Goal: Find specific page/section: Find specific page/section

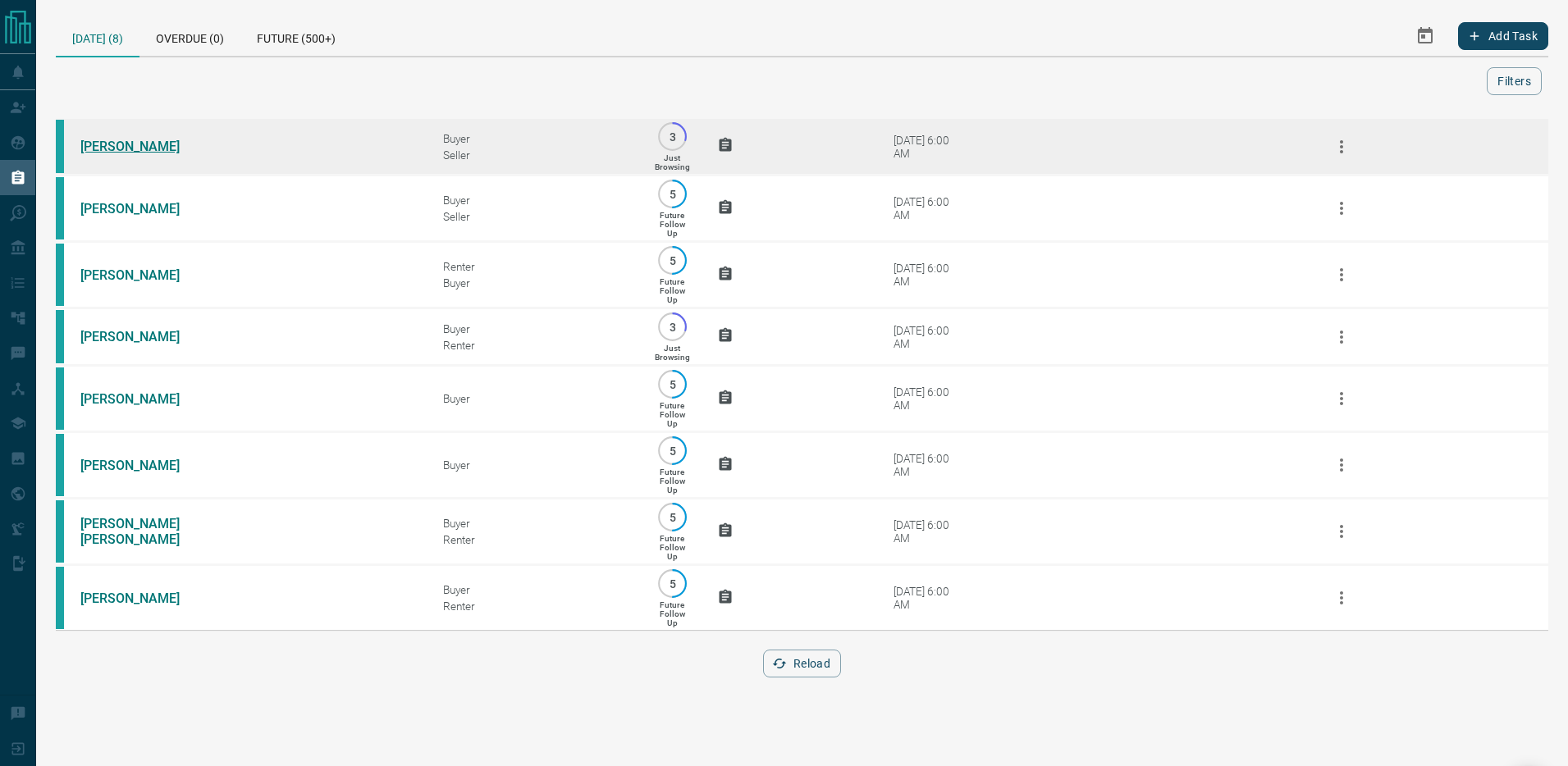
click at [128, 146] on link "[PERSON_NAME]" at bounding box center [141, 147] width 123 height 16
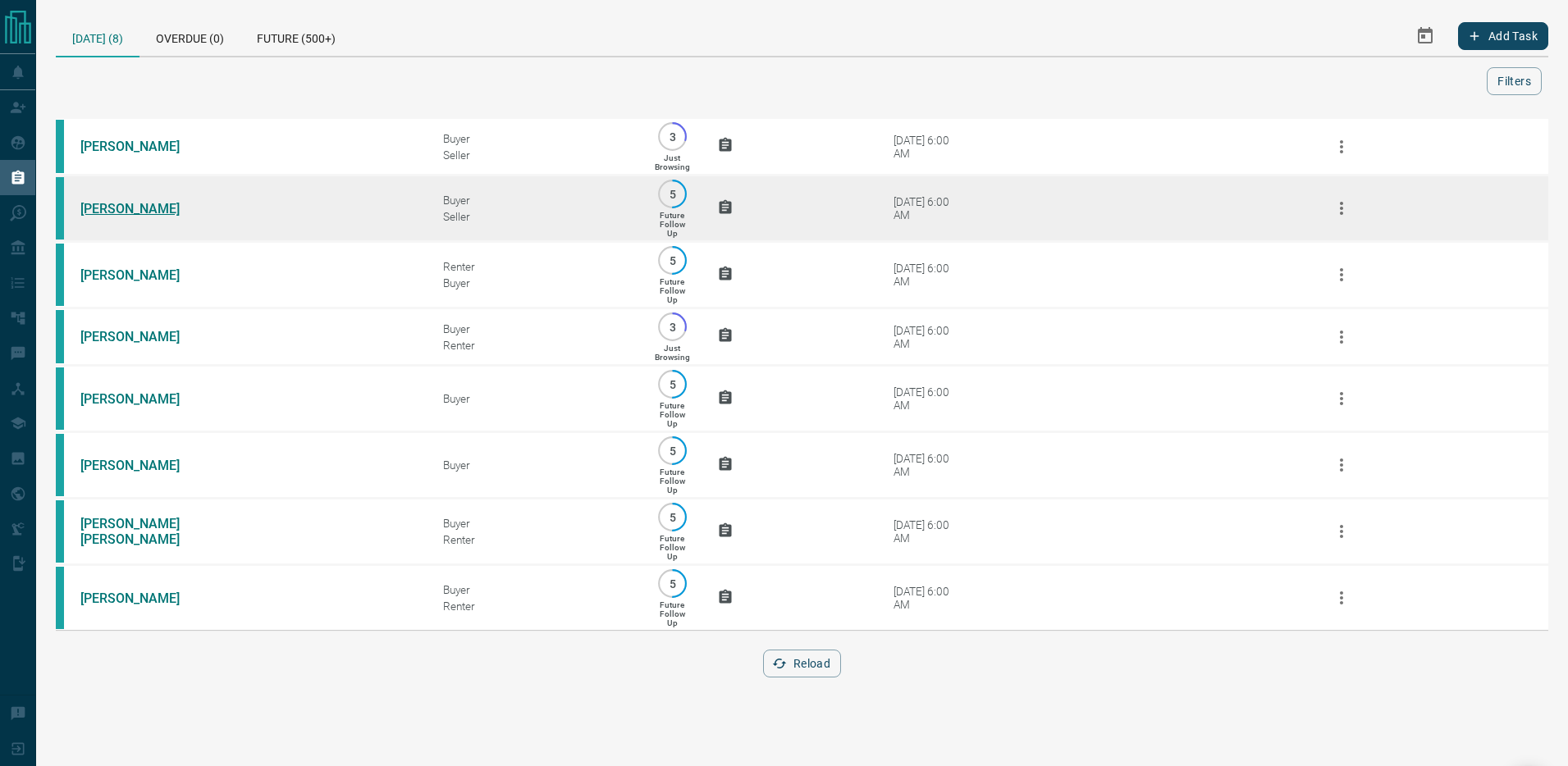
click at [117, 209] on link "[PERSON_NAME]" at bounding box center [141, 209] width 123 height 16
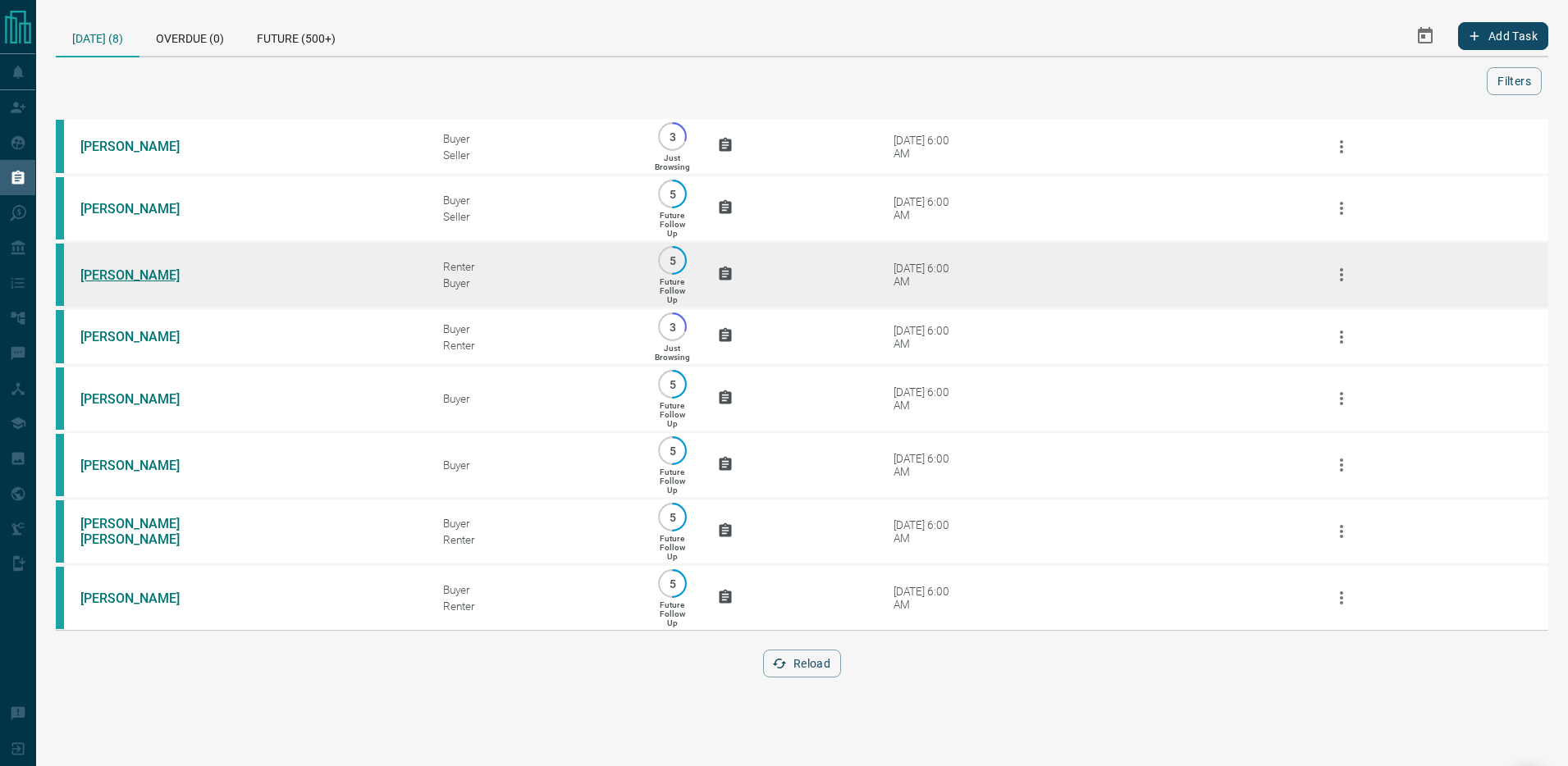
click at [125, 278] on link "[PERSON_NAME]" at bounding box center [141, 275] width 123 height 16
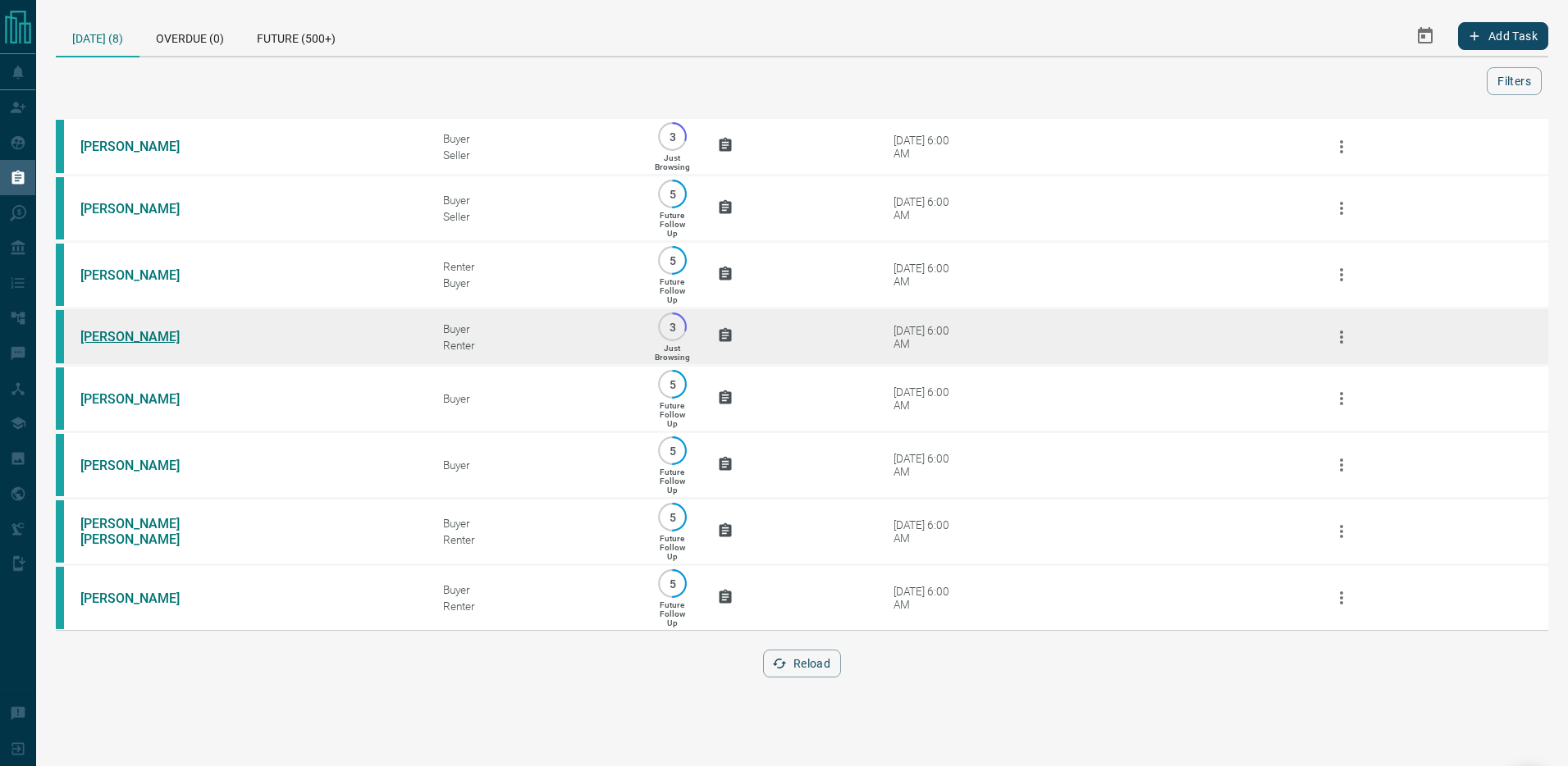
click at [122, 339] on link "[PERSON_NAME]" at bounding box center [141, 337] width 123 height 16
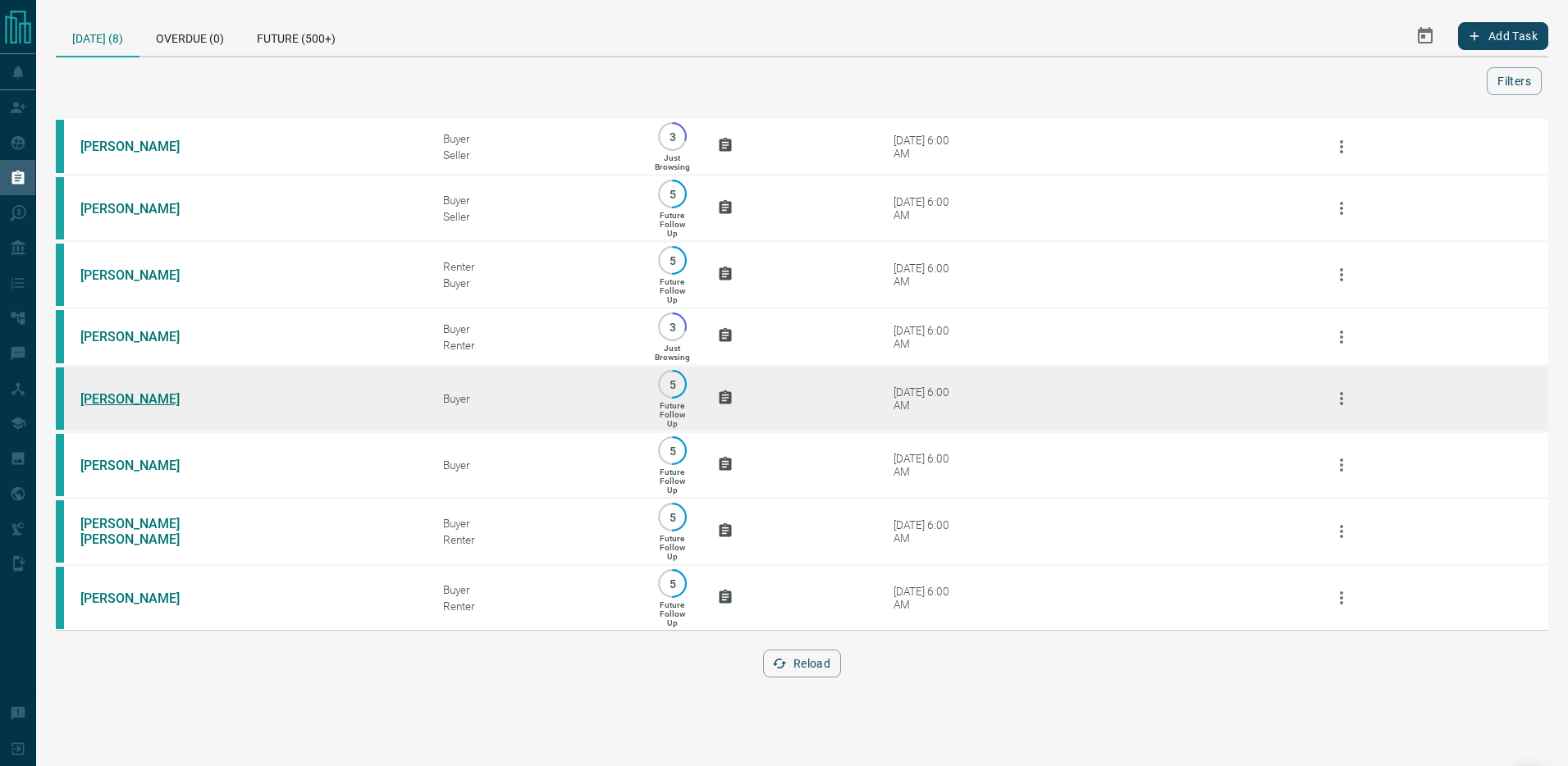
click at [120, 399] on link "[PERSON_NAME]" at bounding box center [141, 399] width 123 height 16
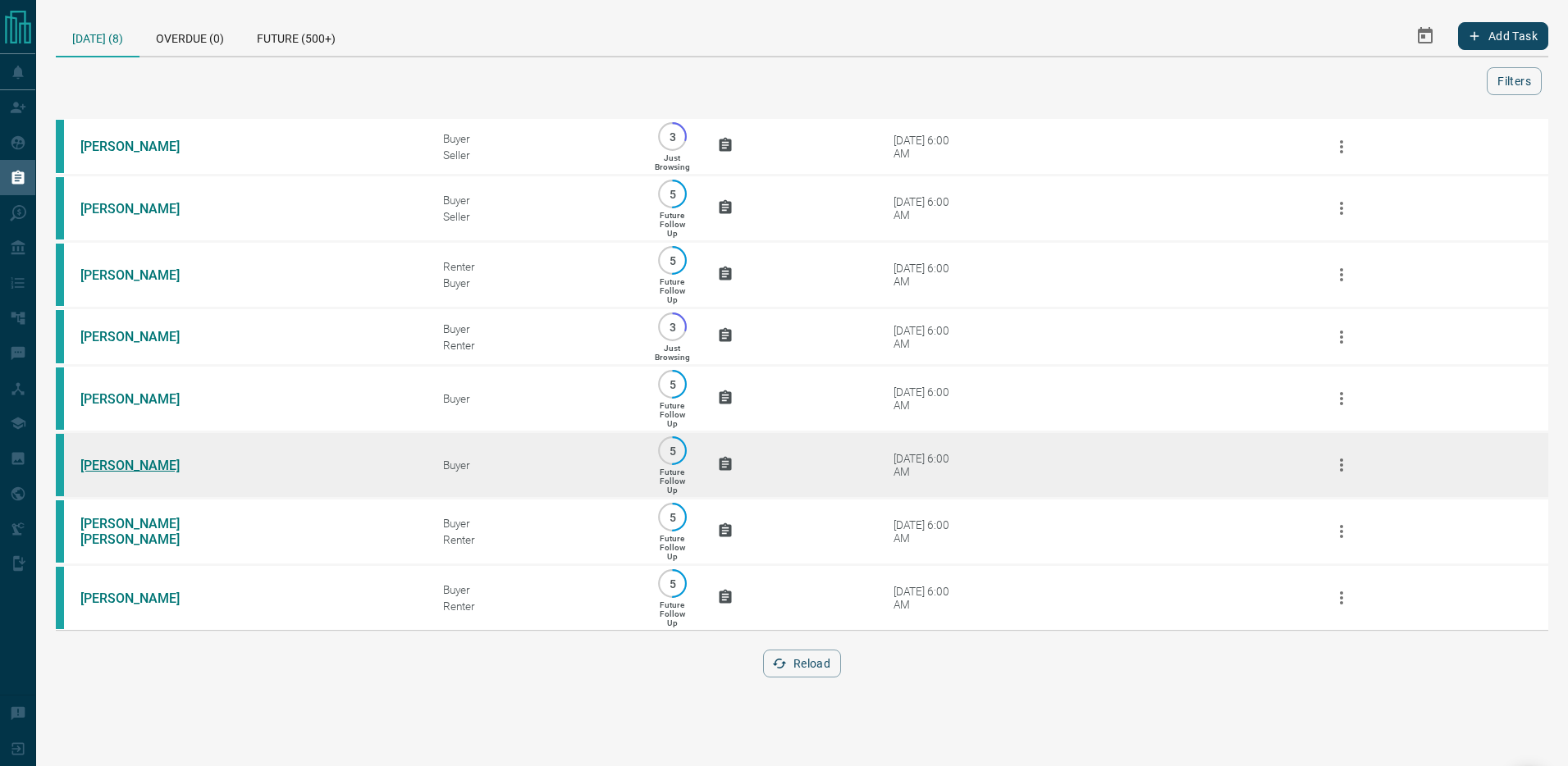
click at [129, 472] on td "[PERSON_NAME]" at bounding box center [237, 465] width 362 height 67
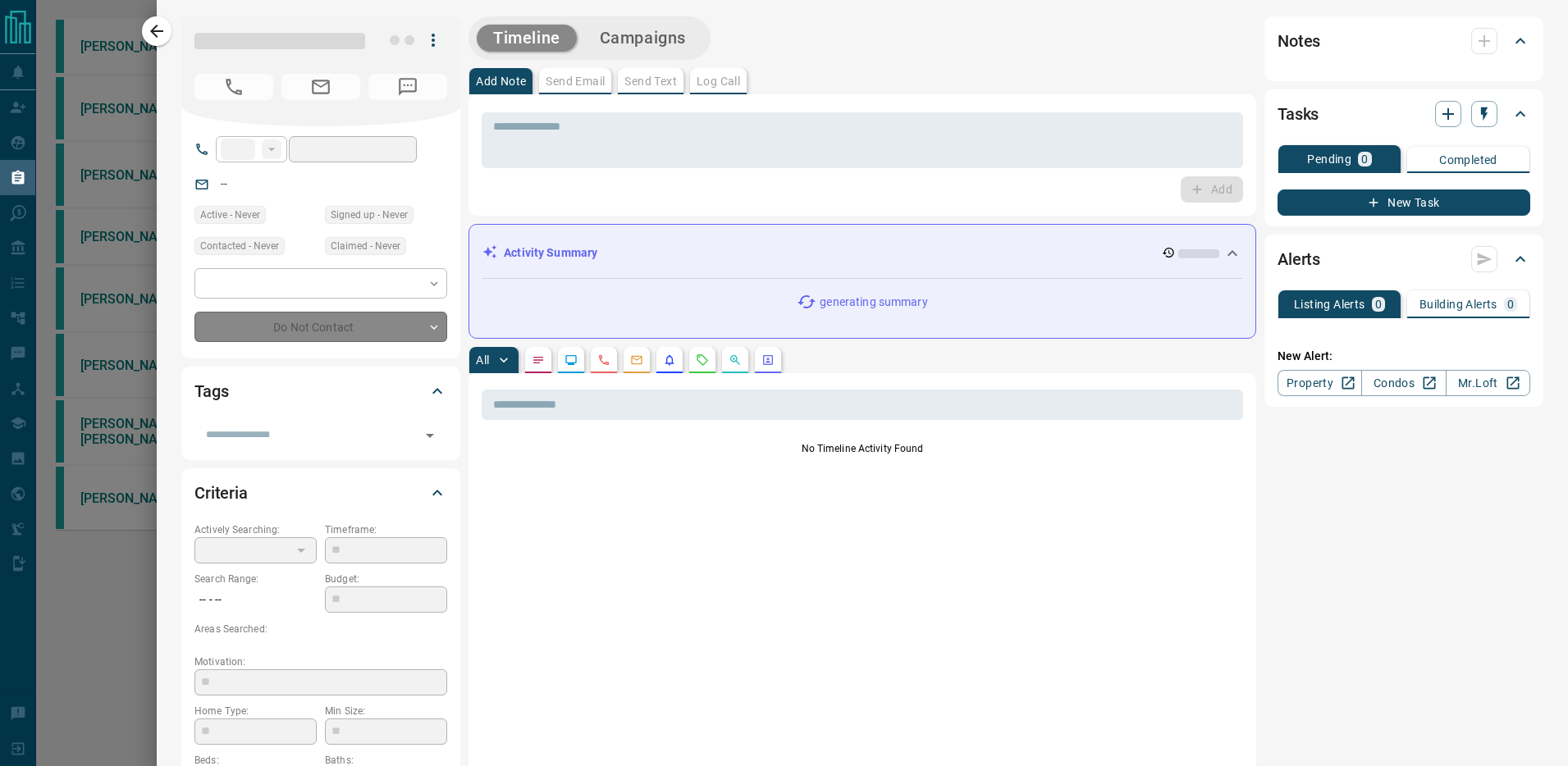
click at [100, 425] on div at bounding box center [784, 383] width 1568 height 766
type input "**"
type input "**********"
type input "*"
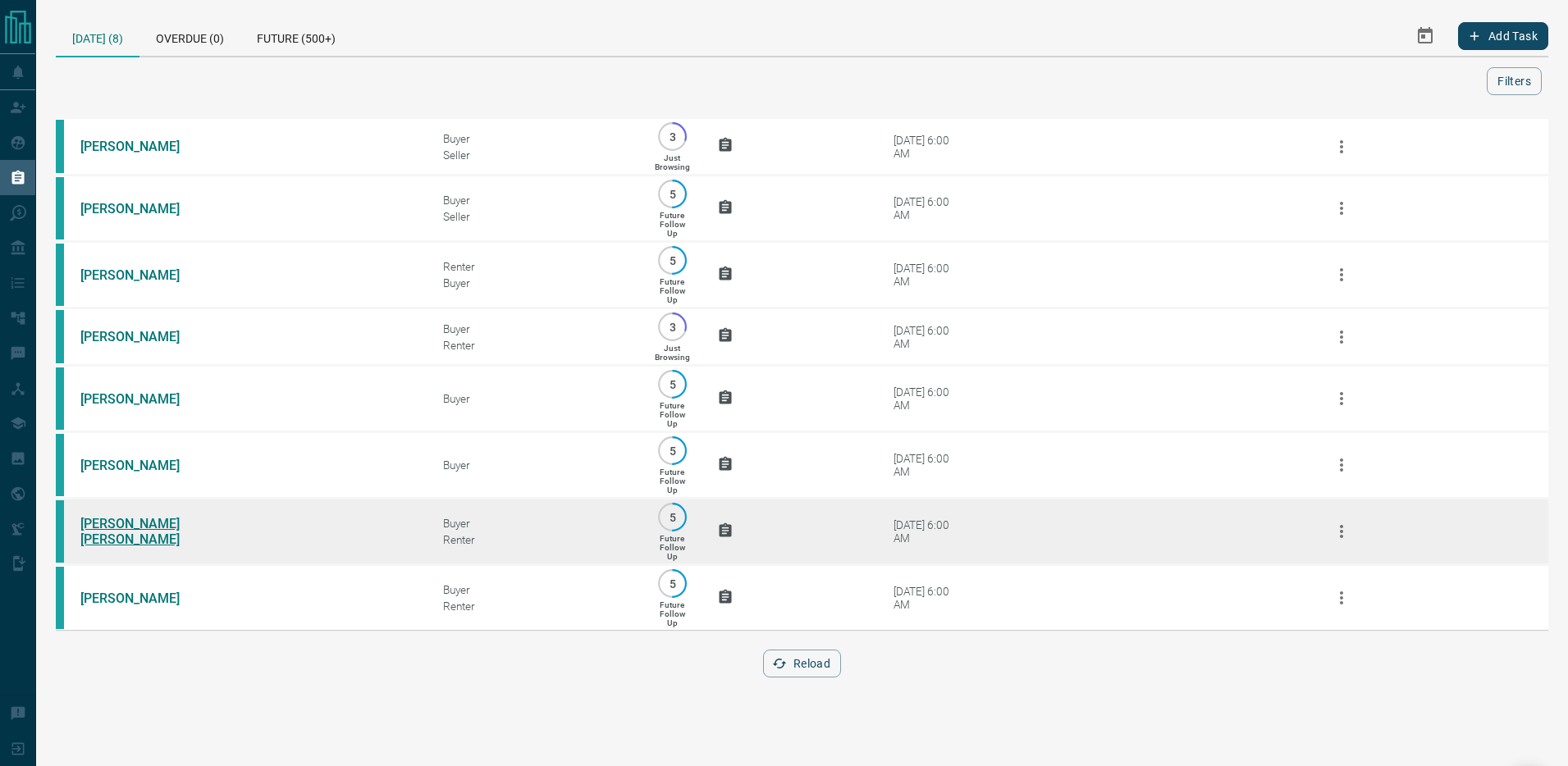
click at [109, 535] on link "[PERSON_NAME] [PERSON_NAME]" at bounding box center [141, 531] width 123 height 31
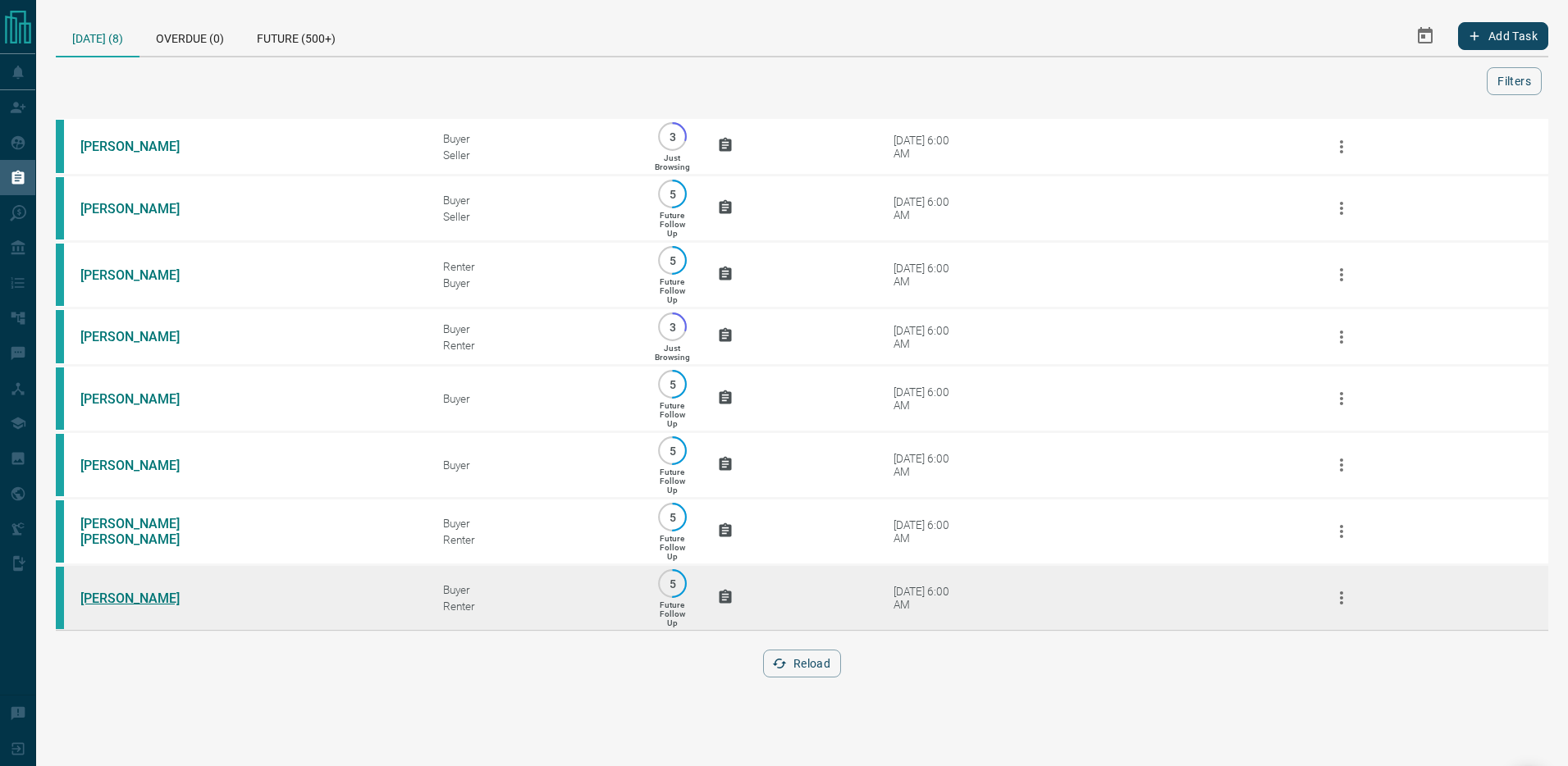
click at [104, 599] on link "[PERSON_NAME]" at bounding box center [141, 599] width 123 height 16
